Goal: Use online tool/utility: Utilize a website feature to perform a specific function

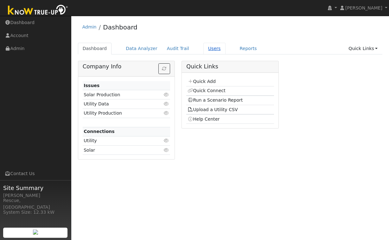
click at [204, 47] on link "Users" at bounding box center [215, 49] width 22 height 12
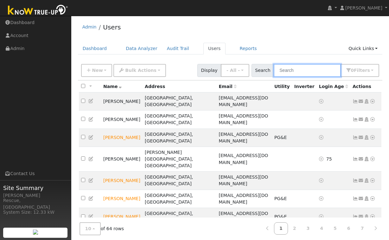
click at [309, 71] on input "text" at bounding box center [307, 70] width 67 height 13
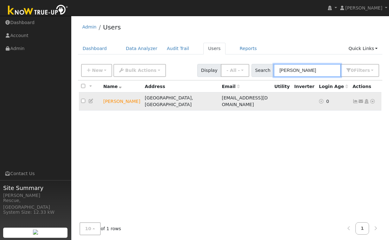
type input "sharon"
click at [373, 101] on icon at bounding box center [373, 101] width 6 height 4
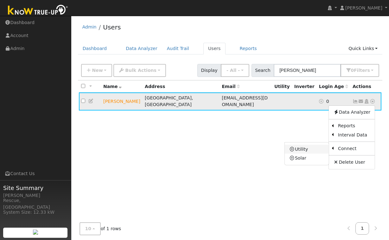
click at [292, 147] on icon at bounding box center [293, 149] width 6 height 4
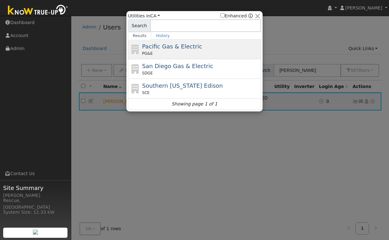
click at [183, 53] on div "PG&E" at bounding box center [201, 54] width 118 height 6
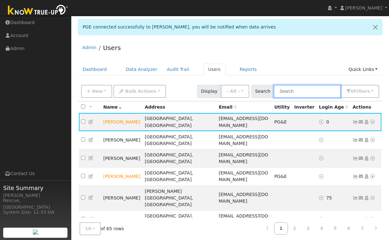
click at [305, 90] on input "text" at bounding box center [307, 91] width 67 height 13
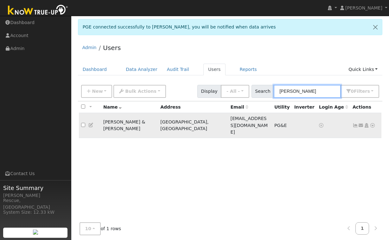
type input "Gerard"
click at [374, 123] on icon at bounding box center [373, 125] width 6 height 4
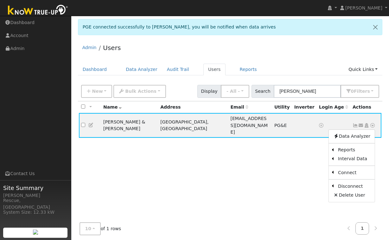
click at [0, 0] on link "Energy Audit" at bounding box center [0, 0] width 0 height 0
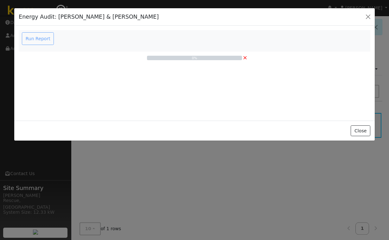
click at [41, 40] on div "Run Report" at bounding box center [39, 38] width 36 height 13
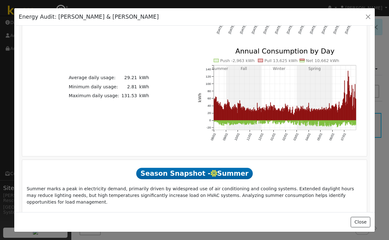
scroll to position [292, 0]
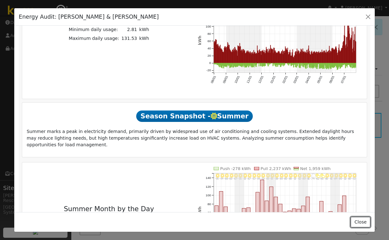
drag, startPoint x: 360, startPoint y: 226, endPoint x: 363, endPoint y: 223, distance: 4.7
click at [360, 226] on button "Close" at bounding box center [360, 222] width 19 height 11
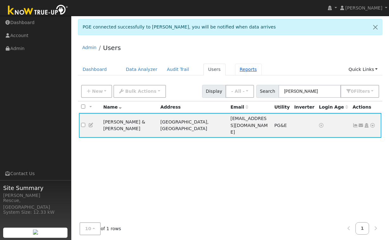
click at [240, 73] on link "Reports" at bounding box center [248, 70] width 27 height 12
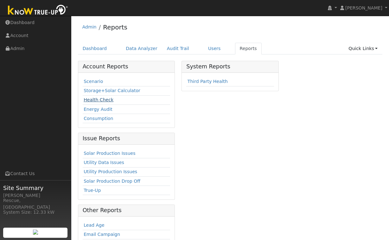
click at [103, 98] on link "Health Check" at bounding box center [99, 99] width 30 height 5
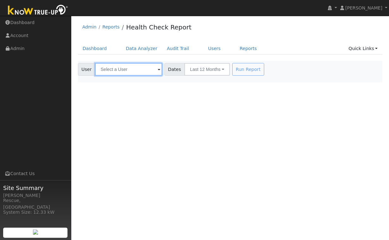
click at [141, 70] on input "text" at bounding box center [128, 69] width 67 height 13
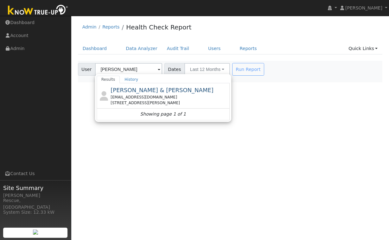
click at [154, 92] on span "[PERSON_NAME] & [PERSON_NAME]" at bounding box center [162, 90] width 103 height 7
type input "[PERSON_NAME] & [PERSON_NAME]"
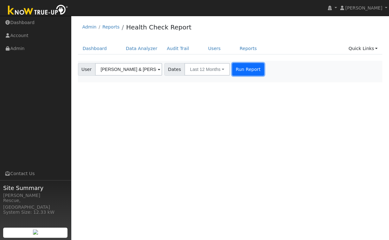
click at [232, 64] on button "Run Report" at bounding box center [248, 69] width 32 height 13
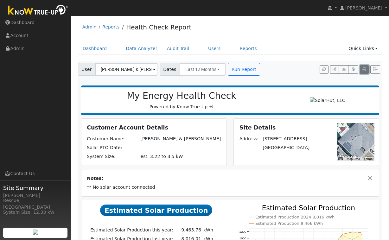
click at [362, 71] on button "button" at bounding box center [364, 69] width 9 height 9
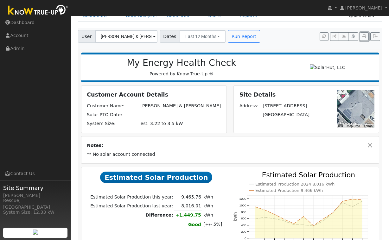
scroll to position [43, 0]
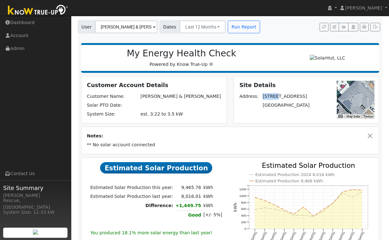
drag, startPoint x: 261, startPoint y: 99, endPoint x: 278, endPoint y: 99, distance: 16.8
click at [276, 98] on td "3597 Mira Loma Drive" at bounding box center [288, 96] width 53 height 9
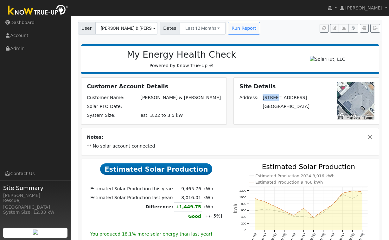
copy td "3597 M"
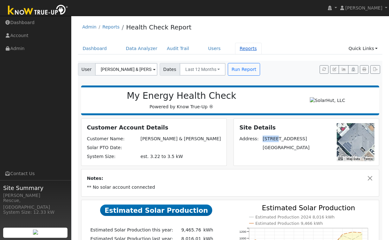
click at [240, 48] on link "Reports" at bounding box center [248, 49] width 27 height 12
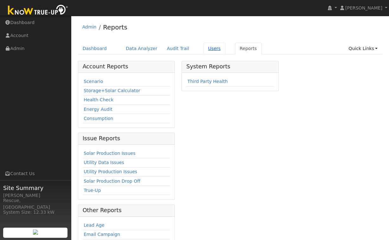
click at [204, 49] on link "Users" at bounding box center [215, 49] width 22 height 12
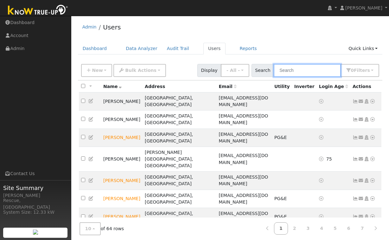
click at [293, 70] on input "text" at bounding box center [307, 70] width 67 height 13
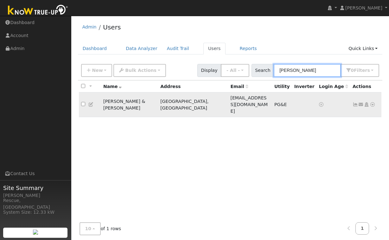
type input "gerard"
click at [371, 102] on icon at bounding box center [373, 104] width 6 height 4
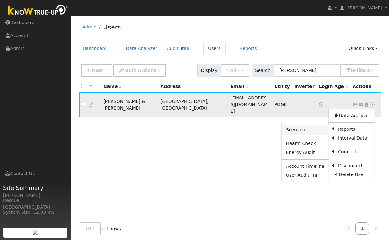
click at [320, 126] on link "Scenario" at bounding box center [305, 130] width 47 height 9
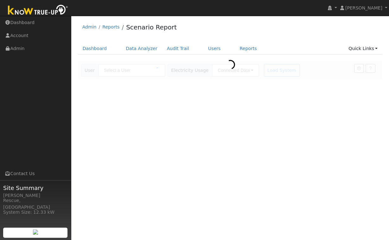
type input "[PERSON_NAME] & [PERSON_NAME]"
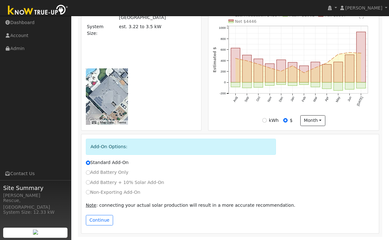
scroll to position [215, 0]
click at [111, 190] on label "Non-Exporting Add-On" at bounding box center [113, 192] width 55 height 7
click at [90, 190] on input "Non-Exporting Add-On" at bounding box center [88, 192] width 4 height 4
radio input "true"
radio input "false"
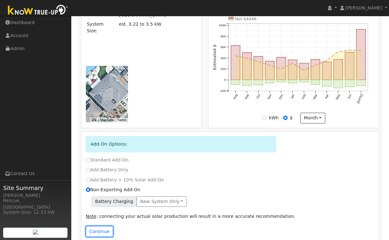
drag, startPoint x: 95, startPoint y: 233, endPoint x: 106, endPoint y: 228, distance: 12.1
click at [95, 233] on button "Continue" at bounding box center [99, 231] width 27 height 11
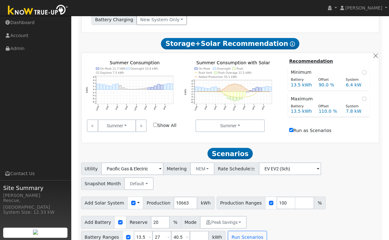
scroll to position [397, 0]
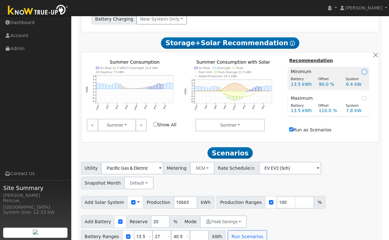
click at [365, 74] on input "radio" at bounding box center [365, 72] width 4 height 4
radio input "true"
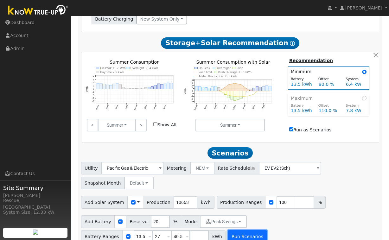
click at [247, 231] on button "Run Scenarios" at bounding box center [247, 237] width 39 height 13
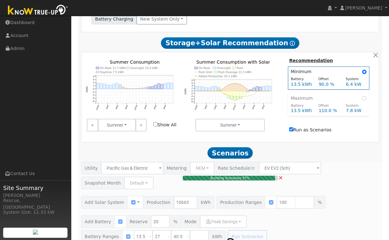
type input "7.8"
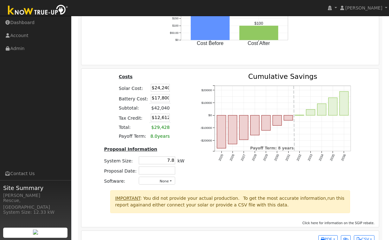
scroll to position [944, 0]
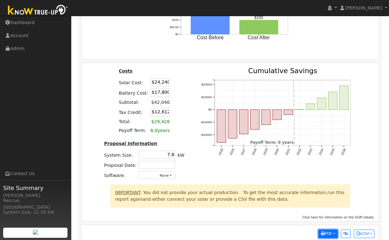
click at [329, 232] on span "PDF" at bounding box center [326, 234] width 11 height 4
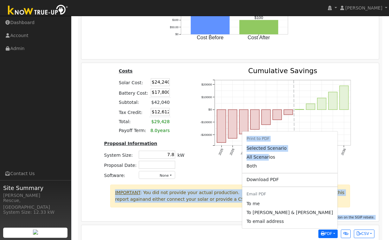
drag, startPoint x: 303, startPoint y: 148, endPoint x: 364, endPoint y: 156, distance: 61.3
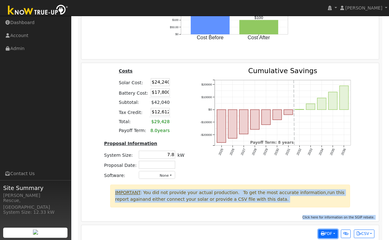
click at [333, 230] on button "PDF" at bounding box center [328, 234] width 19 height 9
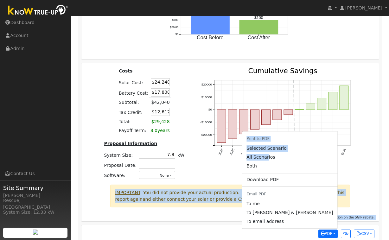
click at [366, 158] on div "Costs Solar Cost: $24,240 Battery Cost: $17,800 Subtotal: $42,040 Tax Credit: $…" at bounding box center [230, 126] width 303 height 117
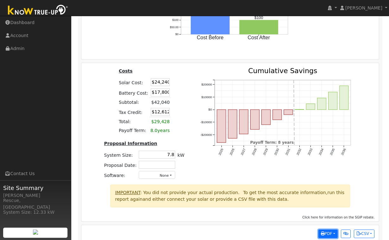
click at [334, 230] on button "PDF" at bounding box center [328, 234] width 19 height 9
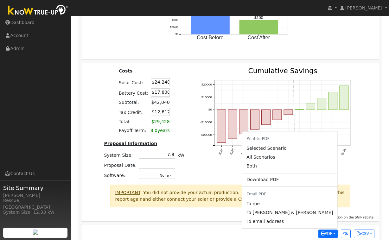
click at [179, 150] on td "kW" at bounding box center [181, 155] width 9 height 10
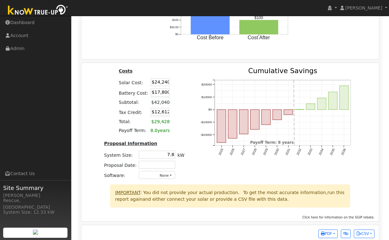
click at [329, 229] on div "PDF Print to PDF Selected Scenario All Scenarios Both Download PDF Email PDF To…" at bounding box center [231, 235] width 298 height 18
click at [330, 232] on span "PDF" at bounding box center [326, 234] width 11 height 4
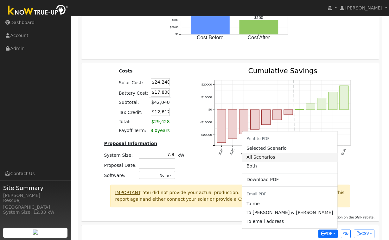
click at [300, 153] on link "All Scenarios" at bounding box center [289, 157] width 95 height 9
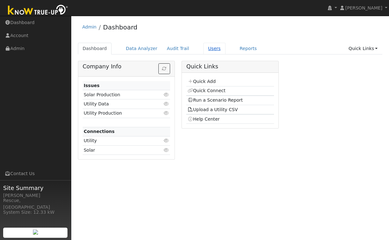
click at [207, 51] on link "Users" at bounding box center [215, 49] width 22 height 12
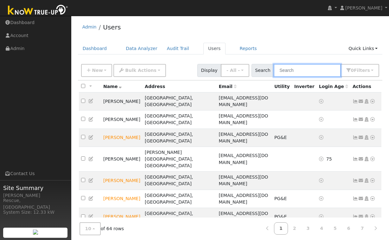
click at [299, 75] on input "text" at bounding box center [307, 70] width 67 height 13
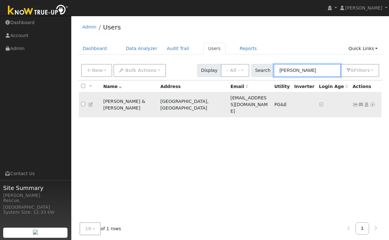
type input "[PERSON_NAME]"
click at [373, 102] on icon at bounding box center [373, 104] width 6 height 4
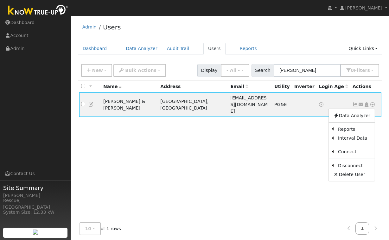
drag, startPoint x: 308, startPoint y: 127, endPoint x: 299, endPoint y: 124, distance: 8.7
click at [0, 0] on link "Scenario" at bounding box center [0, 0] width 0 height 0
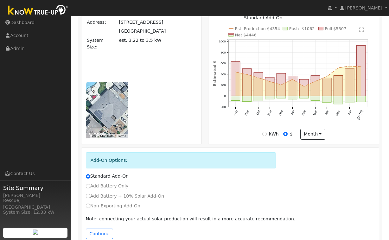
scroll to position [200, 0]
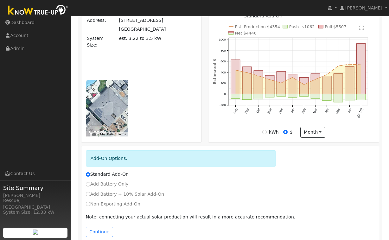
click at [121, 205] on label "Non-Exporting Add-On" at bounding box center [113, 204] width 55 height 7
click at [90, 205] on input "Non-Exporting Add-On" at bounding box center [88, 204] width 4 height 4
radio input "true"
radio input "false"
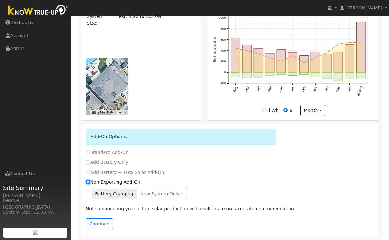
scroll to position [228, 0]
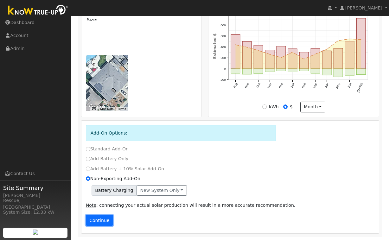
click at [95, 221] on button "Continue" at bounding box center [99, 220] width 27 height 11
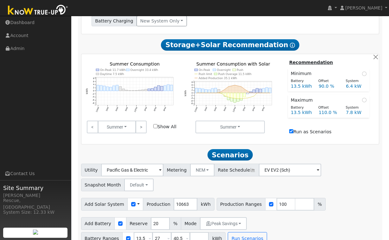
scroll to position [397, 0]
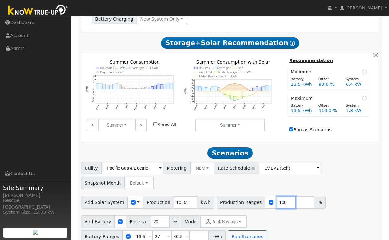
click at [278, 196] on input "100" at bounding box center [286, 202] width 19 height 13
type input "110"
click at [239, 231] on button "Run Scenarios" at bounding box center [247, 237] width 39 height 13
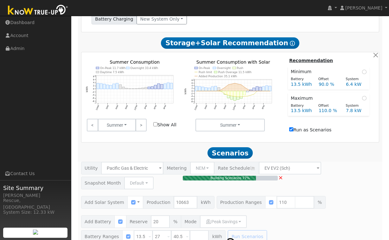
type input "7.8"
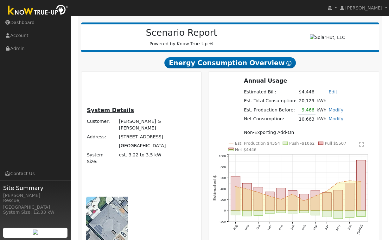
scroll to position [86, 0]
